Goal: Task Accomplishment & Management: Manage account settings

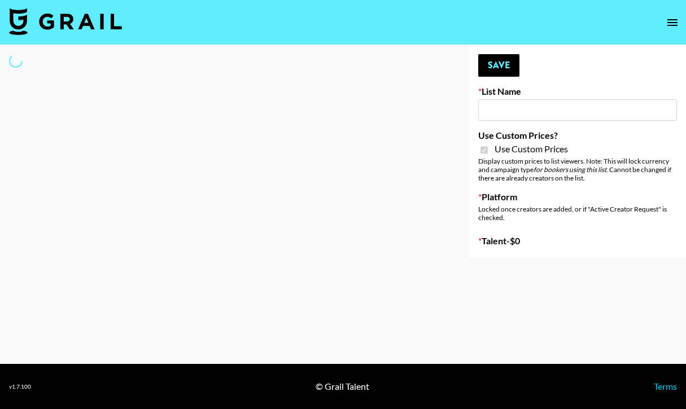
type input "Laifen (IG)"
checkbox input "true"
select select "Brand"
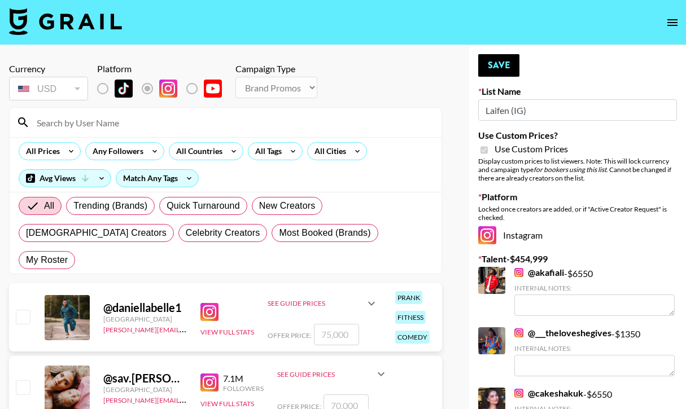
click at [128, 125] on input at bounding box center [232, 122] width 405 height 18
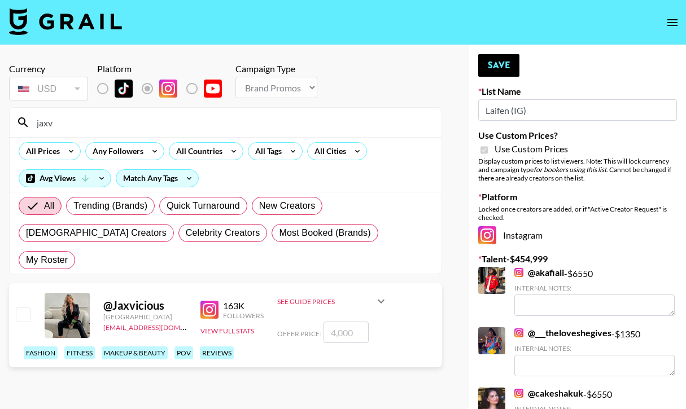
type input "jaxv"
click at [27, 308] on input "checkbox" at bounding box center [23, 315] width 14 height 14
checkbox input "true"
type input "4000"
click at [497, 65] on button "Save" at bounding box center [498, 65] width 41 height 23
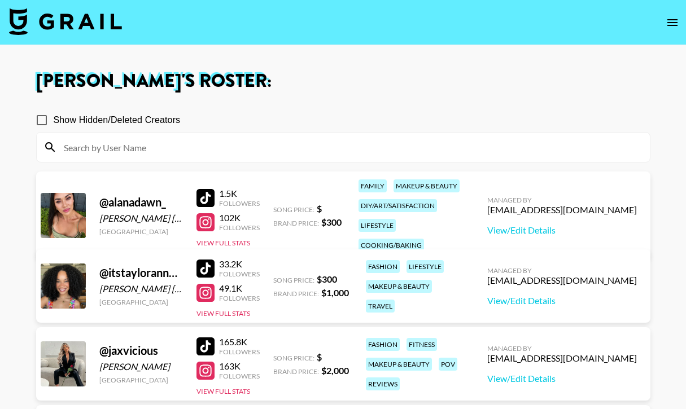
scroll to position [142, 0]
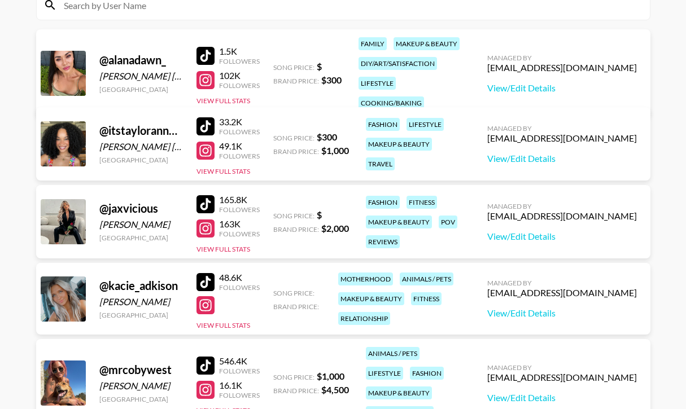
click at [208, 229] on div at bounding box center [205, 228] width 18 height 18
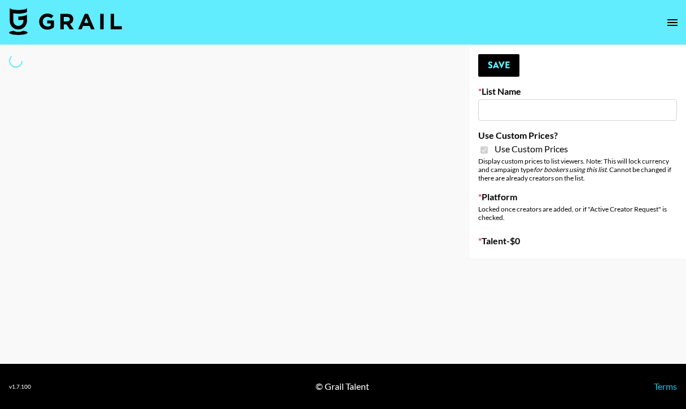
type input "[PERSON_NAME] (TikTok)"
checkbox input "true"
select select "Brand"
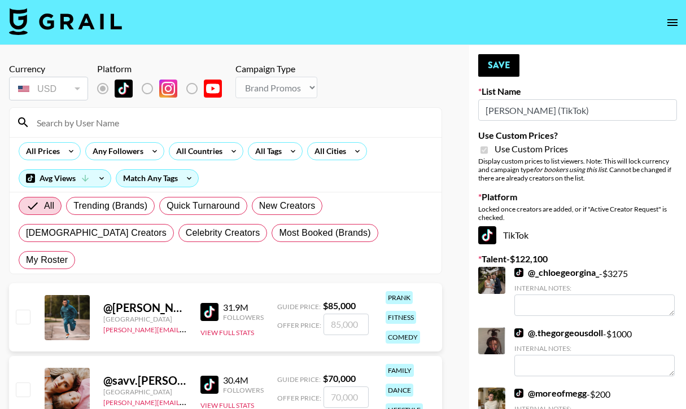
click at [110, 126] on input at bounding box center [232, 122] width 405 height 18
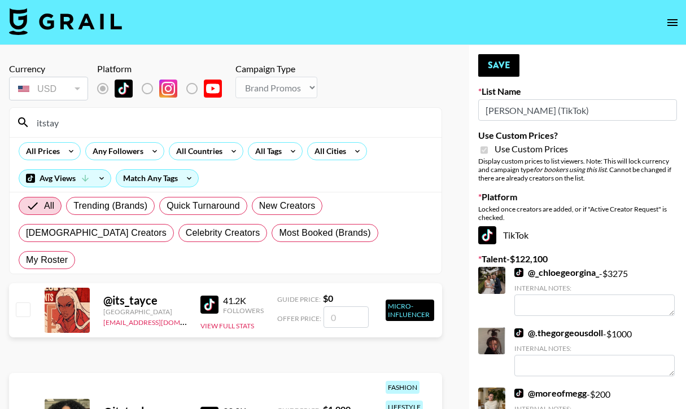
type input "itstay"
checkbox input "true"
type input "1000"
click at [491, 65] on button "Save" at bounding box center [498, 65] width 41 height 23
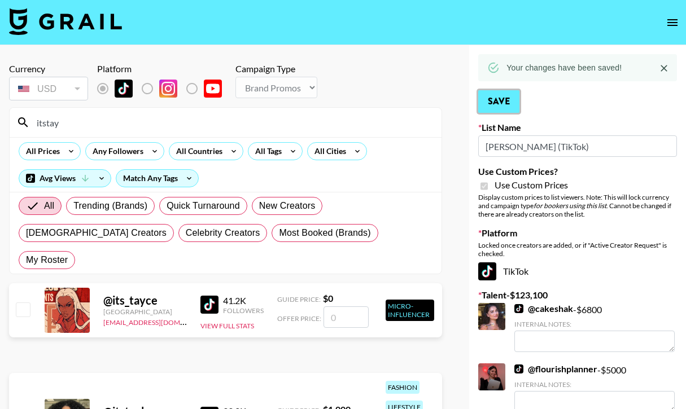
click at [494, 100] on button "Save" at bounding box center [498, 101] width 41 height 23
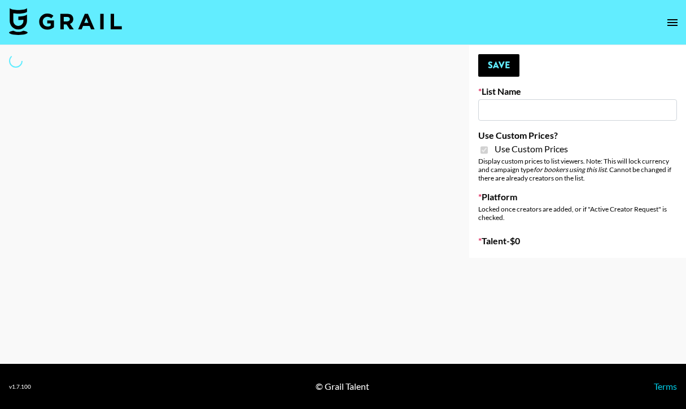
type input "[PERSON_NAME] (TikTok)"
checkbox input "true"
select select "Brand"
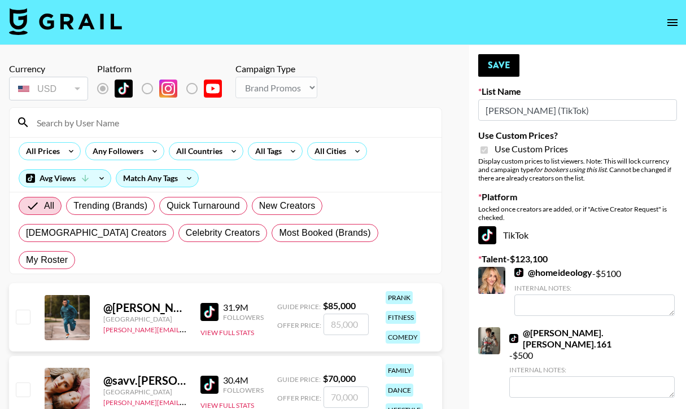
click at [106, 126] on input at bounding box center [232, 122] width 405 height 18
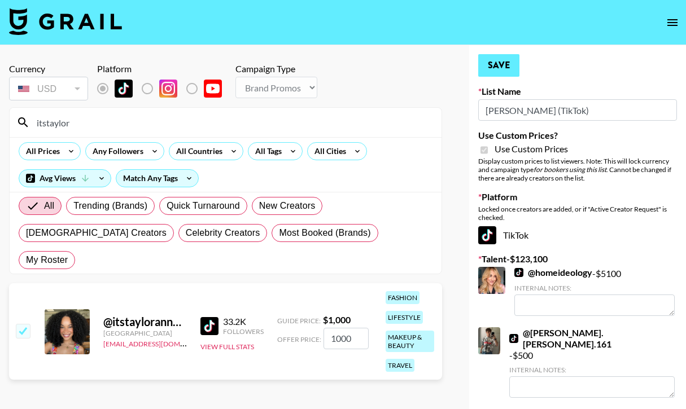
type input "itstaylor"
click at [481, 67] on button "Save" at bounding box center [498, 65] width 41 height 23
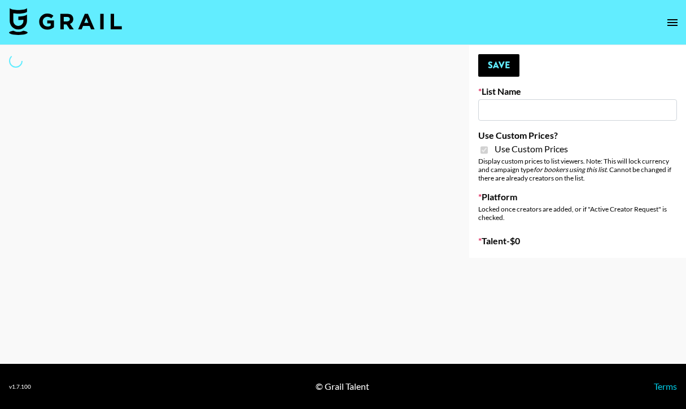
type input "PLAUD (TikTok)"
checkbox input "true"
select select "Brand"
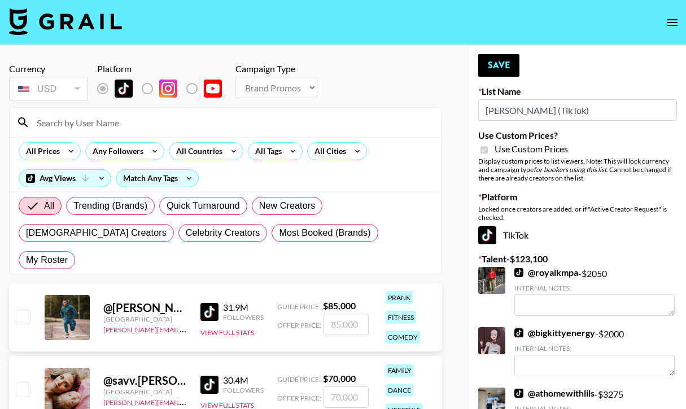
click at [109, 122] on input at bounding box center [232, 122] width 405 height 18
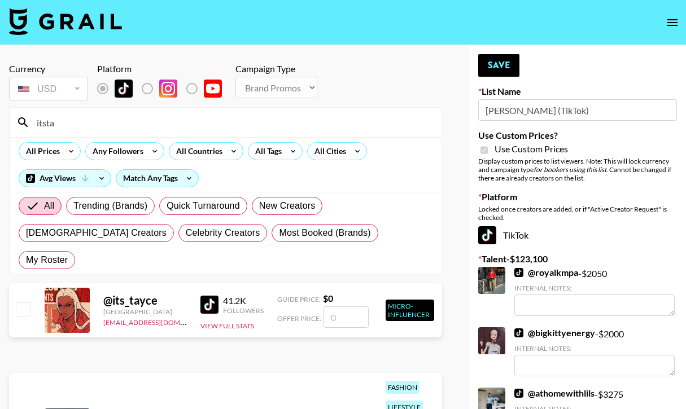
type input "itstay"
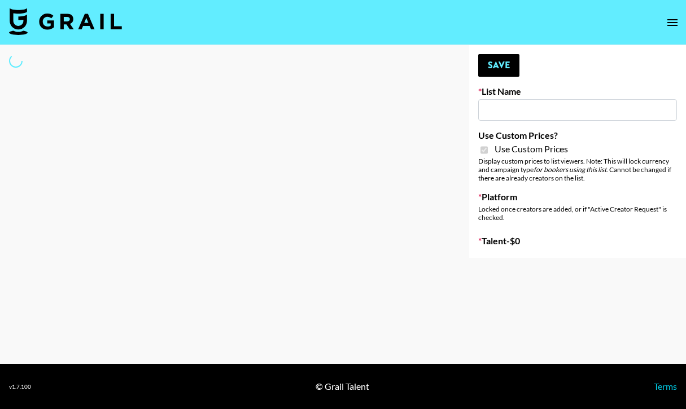
type input "[PERSON_NAME] (IG)"
checkbox input "true"
select select "Brand"
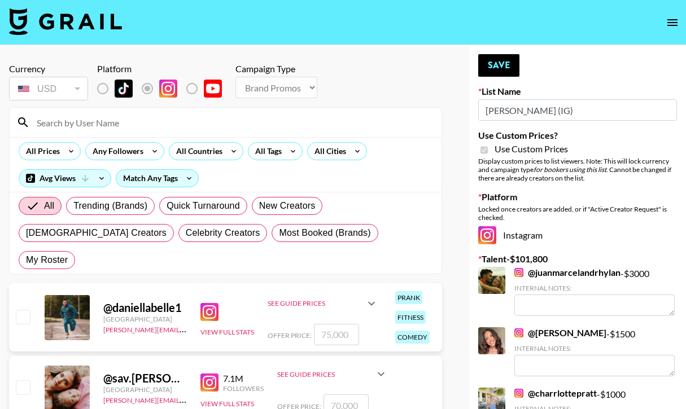
click at [100, 119] on input at bounding box center [232, 122] width 405 height 18
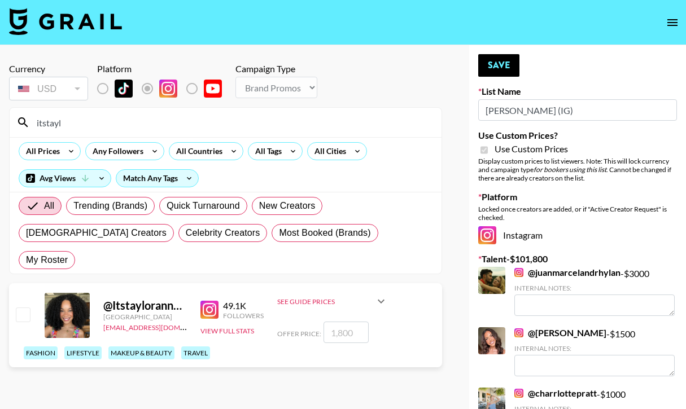
type input "itstayl"
click at [19, 308] on input "checkbox" at bounding box center [23, 315] width 14 height 14
checkbox input "true"
type input "1800"
click at [491, 61] on button "Save" at bounding box center [498, 65] width 41 height 23
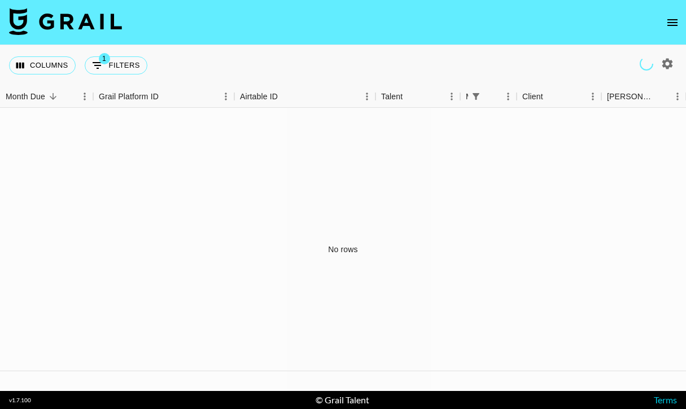
click at [675, 27] on icon "open drawer" at bounding box center [672, 23] width 14 height 14
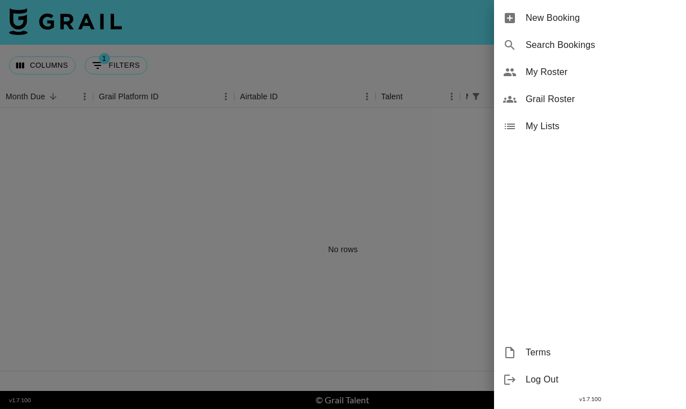
click at [545, 72] on span "My Roster" at bounding box center [600, 72] width 151 height 14
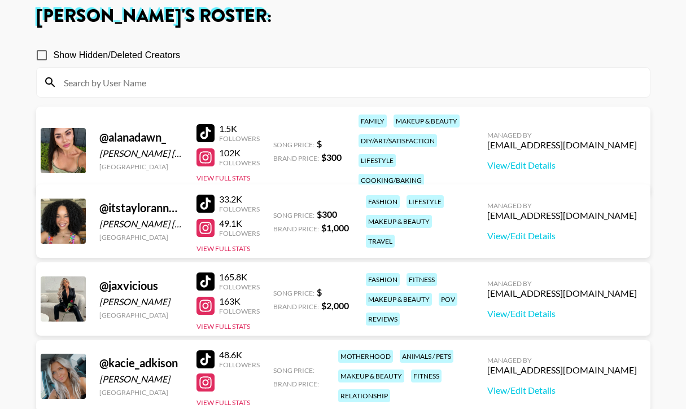
scroll to position [212, 0]
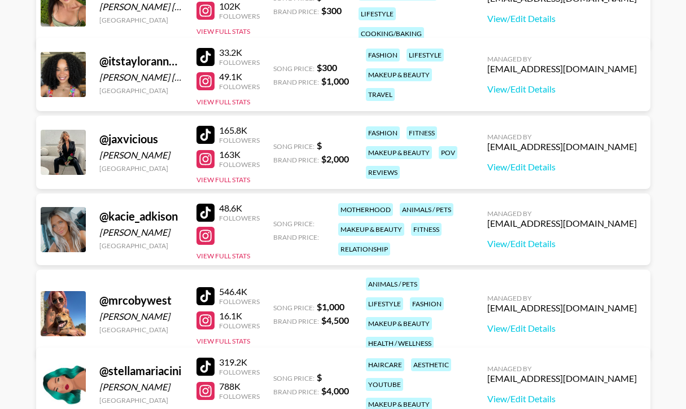
click at [205, 367] on div at bounding box center [205, 367] width 18 height 18
click at [201, 386] on div at bounding box center [205, 391] width 18 height 18
